Goal: Task Accomplishment & Management: Manage account settings

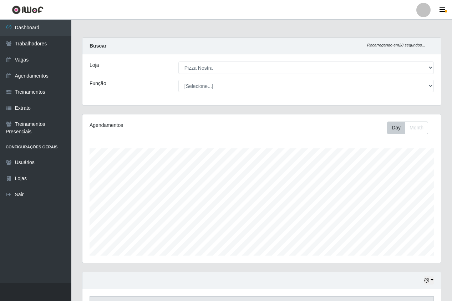
select select "337"
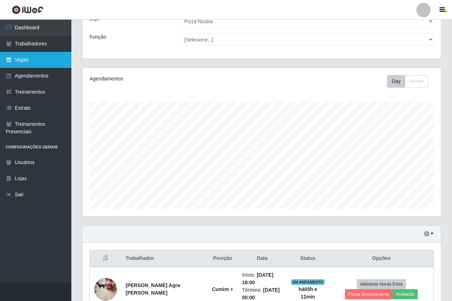
scroll to position [148, 359]
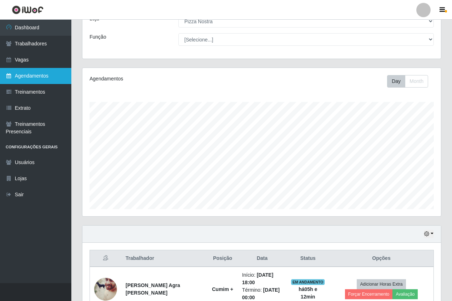
click at [40, 69] on link "Agendamentos" at bounding box center [35, 76] width 71 height 16
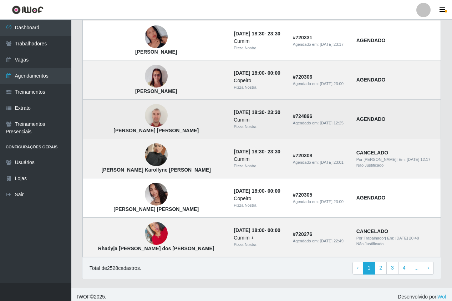
scroll to position [445, 0]
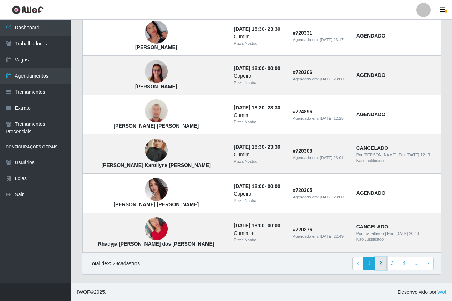
click at [383, 265] on link "2" at bounding box center [381, 263] width 12 height 13
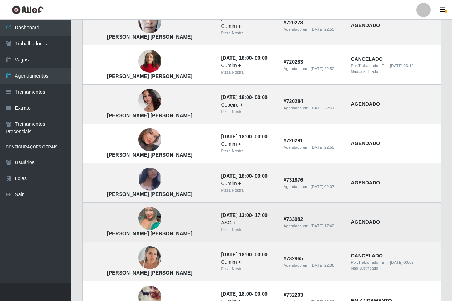
scroll to position [143, 0]
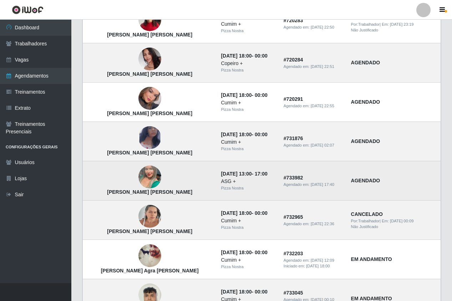
click at [139, 177] on img at bounding box center [150, 176] width 23 height 41
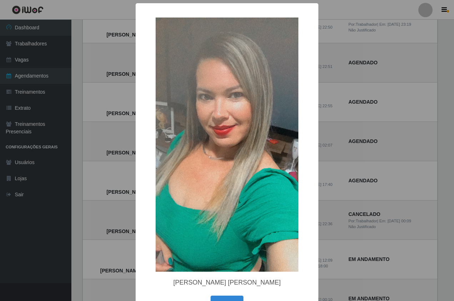
click at [354, 222] on div "× Luciene Lima Da Silva OK Cancel" at bounding box center [227, 150] width 454 height 301
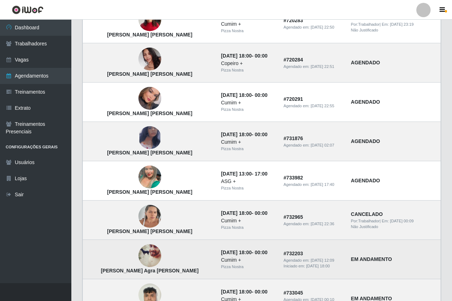
click at [139, 260] on img at bounding box center [150, 255] width 23 height 29
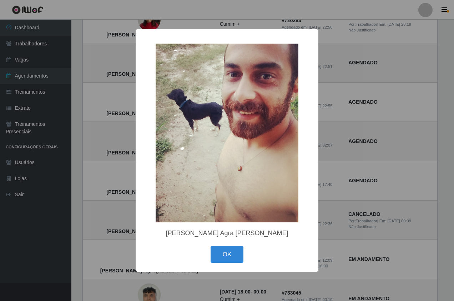
click at [370, 158] on div "× Arthur Agra Alexandre Teixeira OK Cancel" at bounding box center [227, 150] width 454 height 301
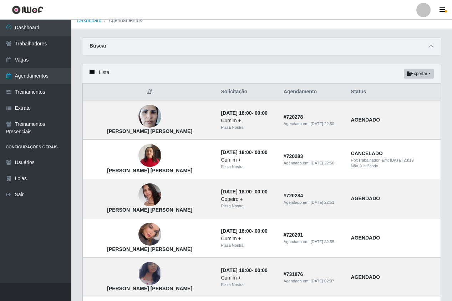
scroll to position [0, 0]
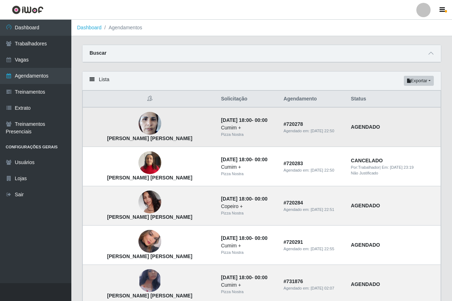
click at [139, 122] on img at bounding box center [150, 123] width 23 height 30
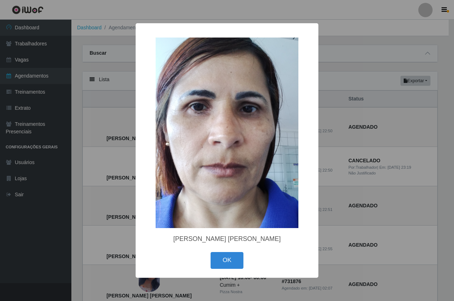
click at [132, 121] on div "× Maria José de Oliveira Barbosa OK Cancel" at bounding box center [227, 150] width 454 height 301
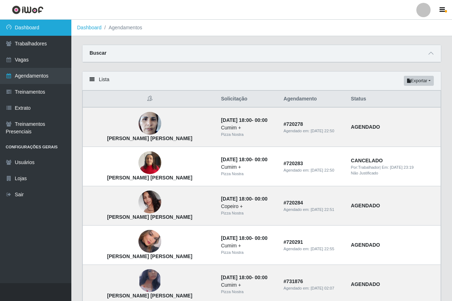
click at [38, 27] on link "Dashboard" at bounding box center [35, 28] width 71 height 16
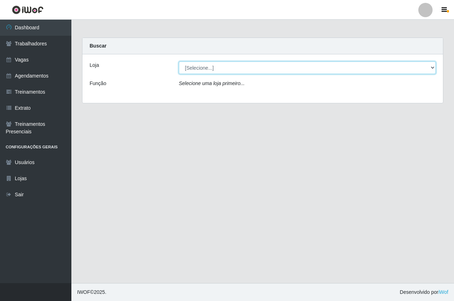
click at [205, 70] on select "[Selecione...] Pizza Nostra" at bounding box center [307, 67] width 257 height 12
select select "337"
click at [179, 61] on select "[Selecione...] Pizza Nostra" at bounding box center [307, 67] width 257 height 12
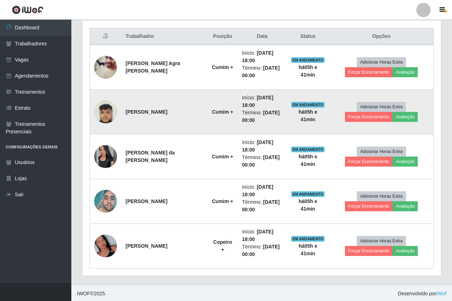
scroll to position [270, 0]
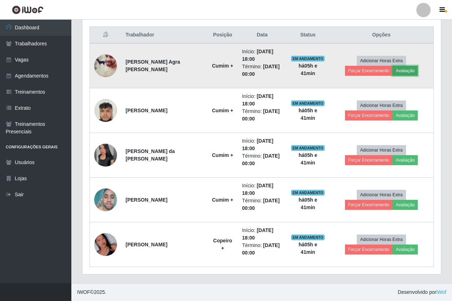
click at [393, 75] on button "Avaliação" at bounding box center [405, 71] width 25 height 10
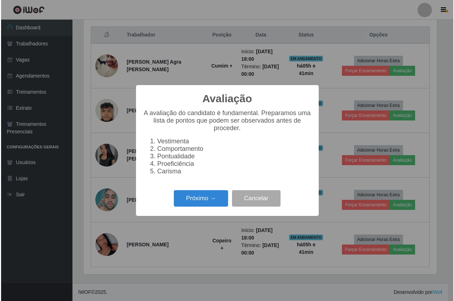
scroll to position [148, 355]
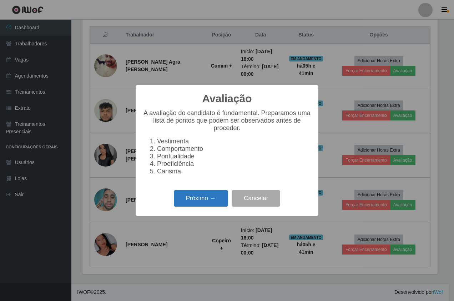
click at [215, 205] on button "Próximo →" at bounding box center [201, 198] width 54 height 17
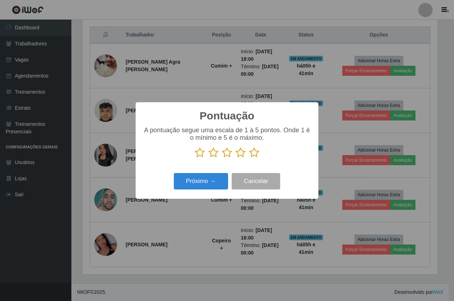
click at [257, 154] on icon at bounding box center [254, 152] width 10 height 11
click at [249, 158] on input "radio" at bounding box center [249, 158] width 0 height 0
click at [217, 184] on button "Próximo →" at bounding box center [201, 181] width 54 height 17
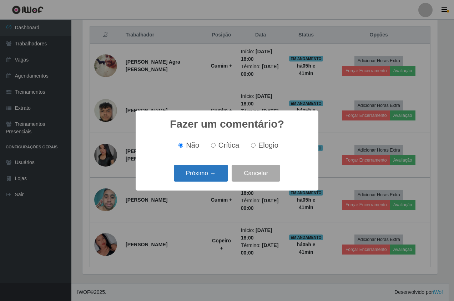
click at [205, 176] on button "Próximo →" at bounding box center [201, 173] width 54 height 17
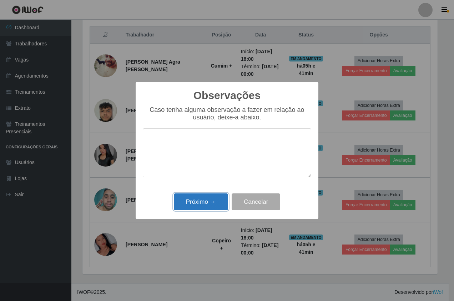
click at [191, 201] on button "Próximo →" at bounding box center [201, 201] width 54 height 17
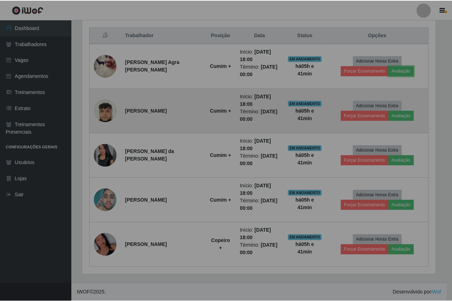
scroll to position [148, 359]
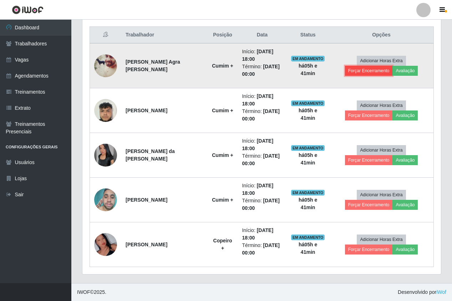
click at [393, 66] on button "Forçar Encerramento" at bounding box center [369, 71] width 48 height 10
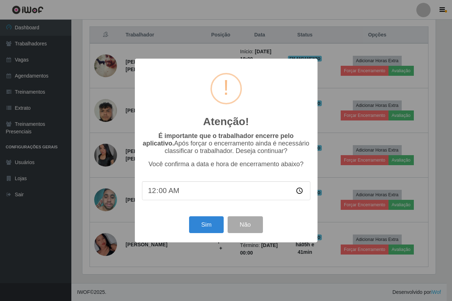
scroll to position [148, 355]
click at [206, 230] on button "Sim" at bounding box center [207, 224] width 35 height 17
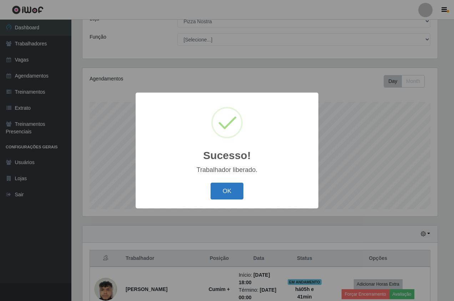
click at [235, 196] on button "OK" at bounding box center [227, 190] width 33 height 17
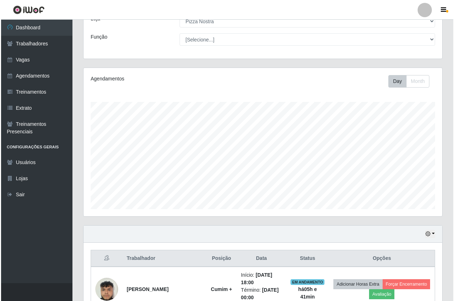
scroll to position [225, 0]
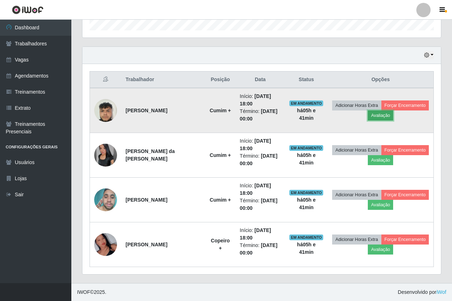
click at [375, 116] on button "Avaliação" at bounding box center [380, 115] width 25 height 10
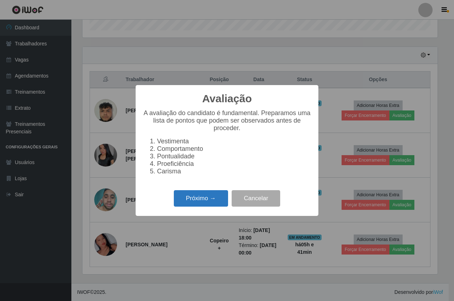
click at [202, 202] on button "Próximo →" at bounding box center [201, 198] width 54 height 17
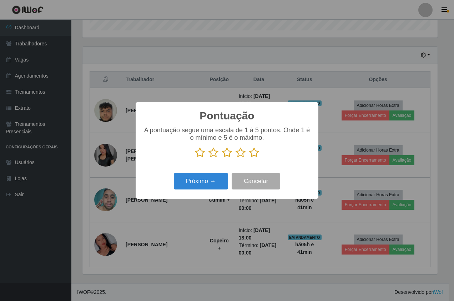
scroll to position [356835, 356628]
click at [255, 157] on icon at bounding box center [254, 152] width 10 height 11
click at [249, 158] on input "radio" at bounding box center [249, 158] width 0 height 0
click at [212, 178] on button "Próximo →" at bounding box center [201, 181] width 54 height 17
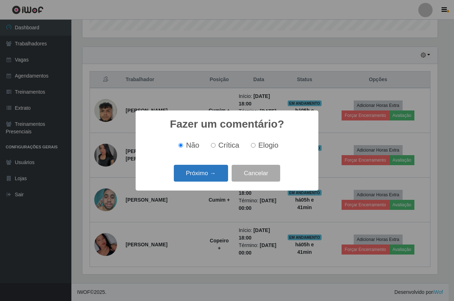
click at [210, 172] on button "Próximo →" at bounding box center [201, 173] width 54 height 17
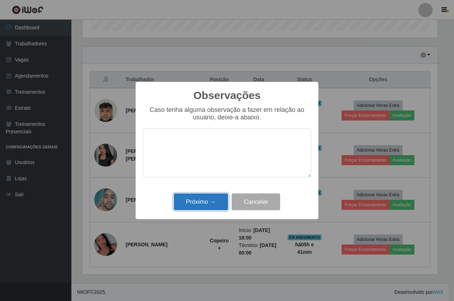
click at [212, 206] on button "Próximo →" at bounding box center [201, 201] width 54 height 17
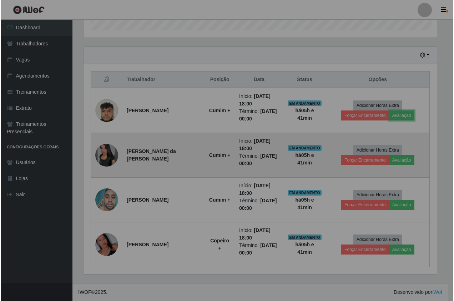
scroll to position [148, 359]
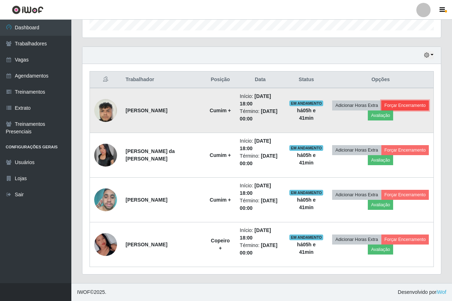
click at [404, 106] on button "Forçar Encerramento" at bounding box center [406, 105] width 48 height 10
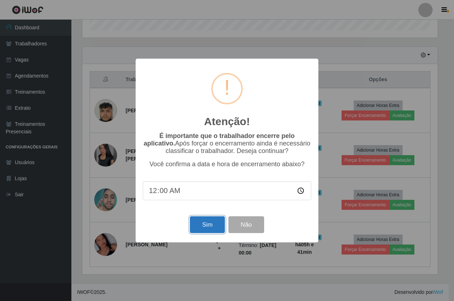
click at [213, 224] on button "Sim" at bounding box center [207, 224] width 35 height 17
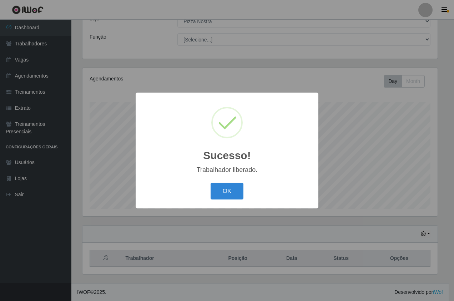
scroll to position [0, 0]
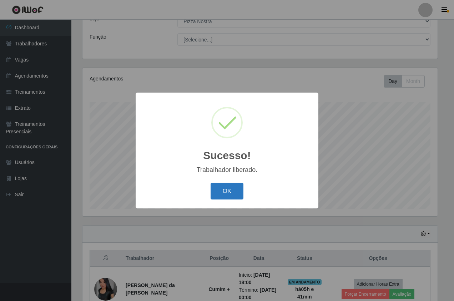
click at [231, 187] on button "OK" at bounding box center [227, 190] width 33 height 17
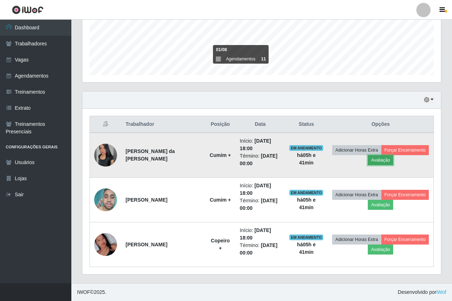
click at [382, 163] on button "Avaliação" at bounding box center [380, 160] width 25 height 10
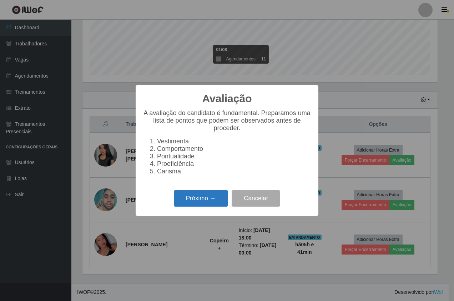
click at [212, 204] on button "Próximo →" at bounding box center [201, 198] width 54 height 17
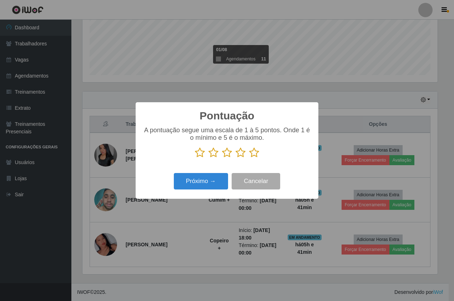
click at [250, 156] on icon at bounding box center [254, 152] width 10 height 11
click at [249, 158] on input "radio" at bounding box center [249, 158] width 0 height 0
click at [215, 180] on button "Próximo →" at bounding box center [201, 181] width 54 height 17
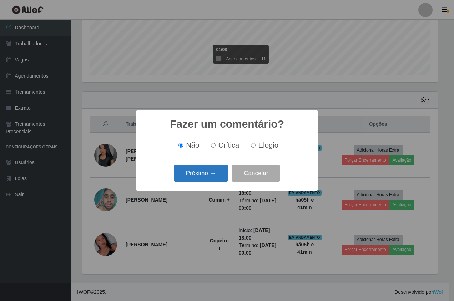
click at [210, 176] on button "Próximo →" at bounding box center [201, 173] width 54 height 17
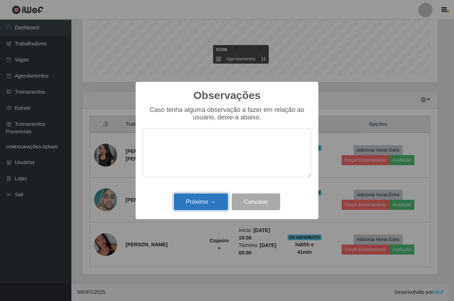
click at [205, 200] on button "Próximo →" at bounding box center [201, 201] width 54 height 17
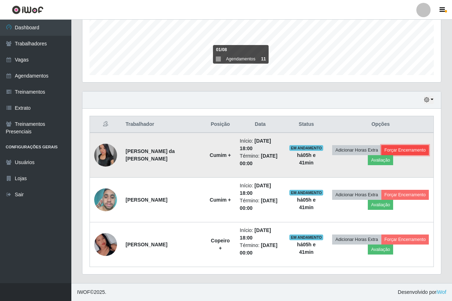
click at [418, 151] on button "Forçar Encerramento" at bounding box center [406, 150] width 48 height 10
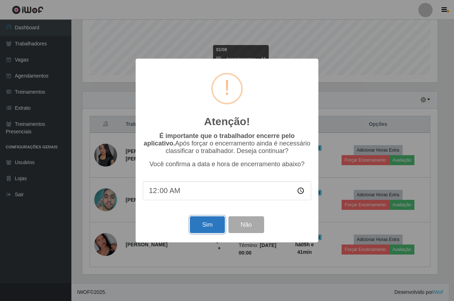
click at [201, 224] on button "Sim" at bounding box center [207, 224] width 35 height 17
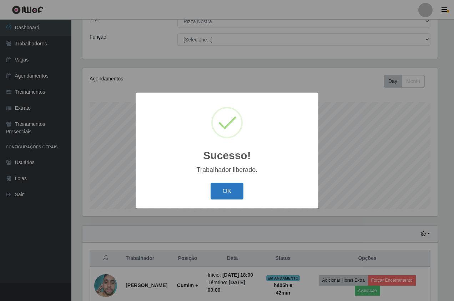
click at [216, 191] on button "OK" at bounding box center [227, 190] width 33 height 17
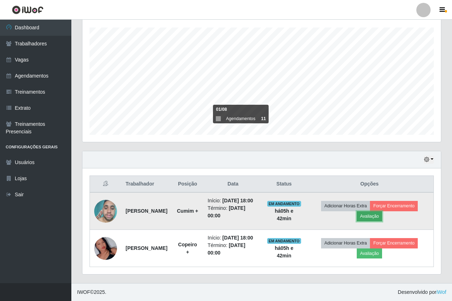
click at [377, 211] on button "Avaliação" at bounding box center [369, 216] width 25 height 10
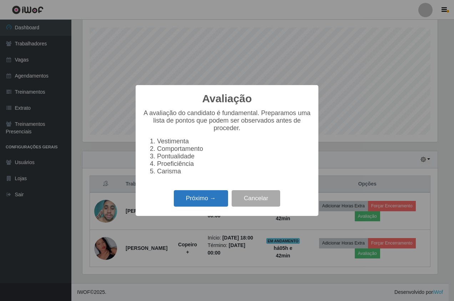
click at [203, 195] on button "Próximo →" at bounding box center [201, 198] width 54 height 17
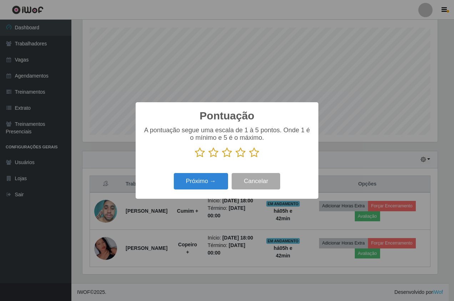
click at [255, 155] on icon at bounding box center [254, 152] width 10 height 11
click at [249, 158] on input "radio" at bounding box center [249, 158] width 0 height 0
click at [213, 177] on button "Próximo →" at bounding box center [201, 181] width 54 height 17
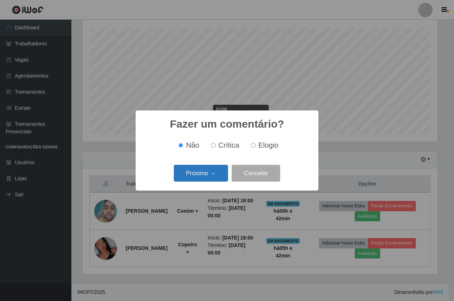
click at [212, 174] on button "Próximo →" at bounding box center [201, 173] width 54 height 17
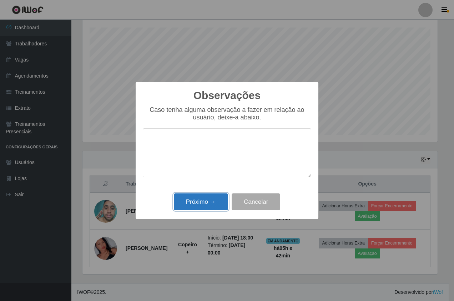
click at [205, 201] on button "Próximo →" at bounding box center [201, 201] width 54 height 17
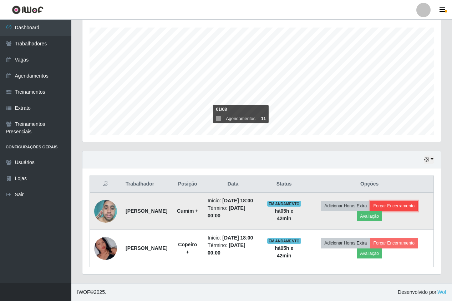
click at [409, 201] on button "Forçar Encerramento" at bounding box center [394, 206] width 48 height 10
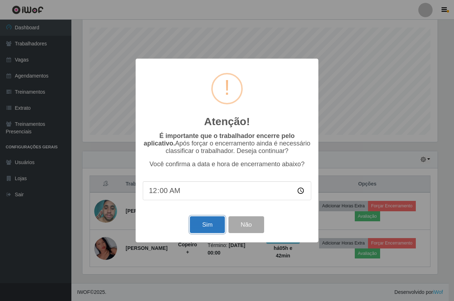
click at [199, 226] on button "Sim" at bounding box center [207, 224] width 35 height 17
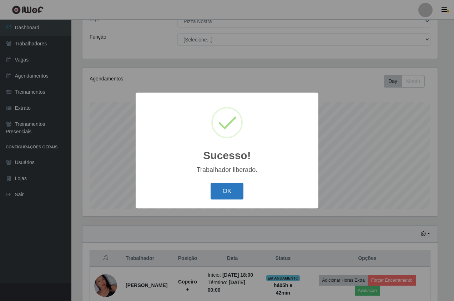
click at [228, 188] on button "OK" at bounding box center [227, 190] width 33 height 17
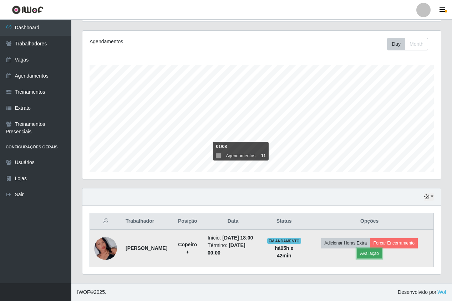
click at [373, 250] on button "Avaliação" at bounding box center [369, 253] width 25 height 10
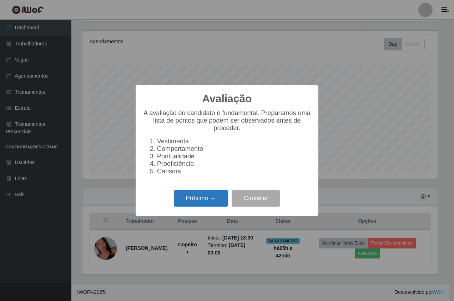
click at [192, 205] on button "Próximo →" at bounding box center [201, 198] width 54 height 17
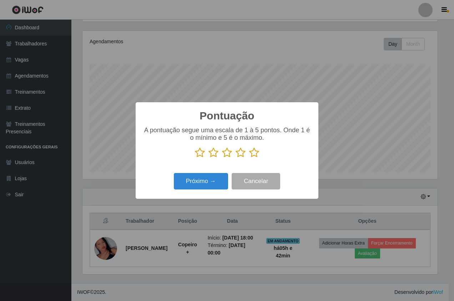
click at [258, 155] on icon at bounding box center [254, 152] width 10 height 11
click at [249, 158] on input "radio" at bounding box center [249, 158] width 0 height 0
click at [219, 180] on button "Próximo →" at bounding box center [201, 181] width 54 height 17
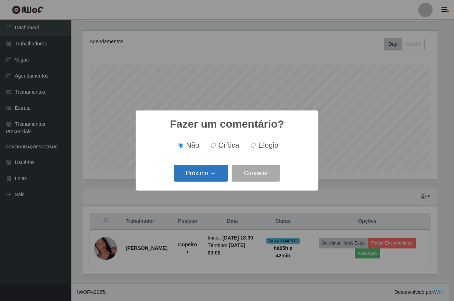
click at [209, 175] on button "Próximo →" at bounding box center [201, 173] width 54 height 17
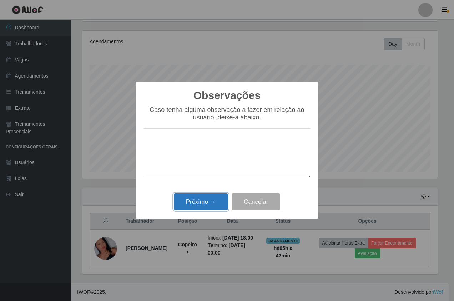
click at [221, 200] on button "Próximo →" at bounding box center [201, 201] width 54 height 17
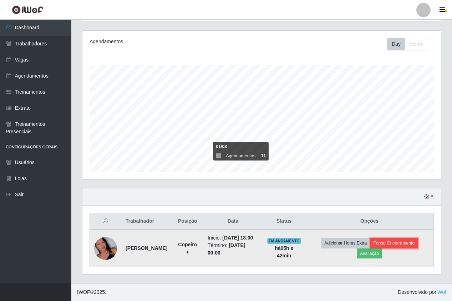
click at [396, 245] on button "Forçar Encerramento" at bounding box center [394, 243] width 48 height 10
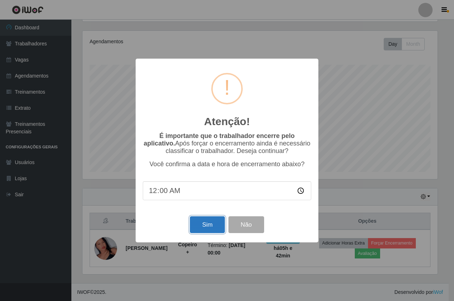
click at [206, 226] on button "Sim" at bounding box center [207, 224] width 35 height 17
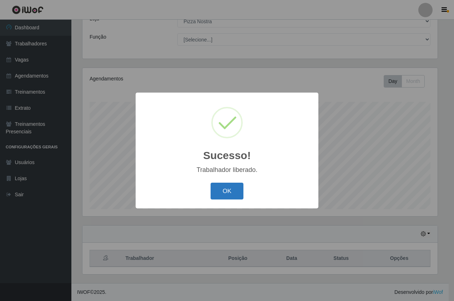
click at [217, 196] on button "OK" at bounding box center [227, 190] width 33 height 17
